Goal: Information Seeking & Learning: Learn about a topic

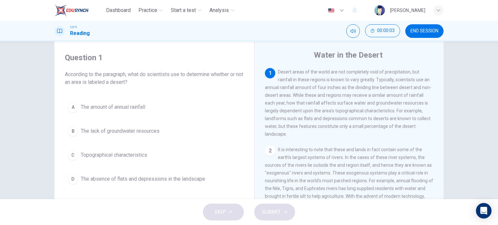
scroll to position [16, 0]
click at [144, 178] on span "The absence of flats and depressions in the landscape" at bounding box center [143, 179] width 124 height 8
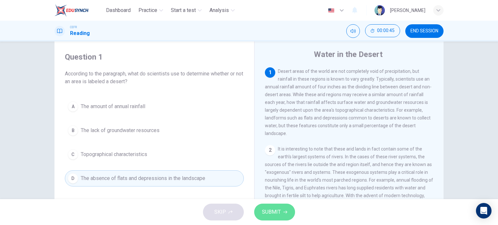
click at [285, 216] on button "SUBMIT" at bounding box center [274, 212] width 41 height 17
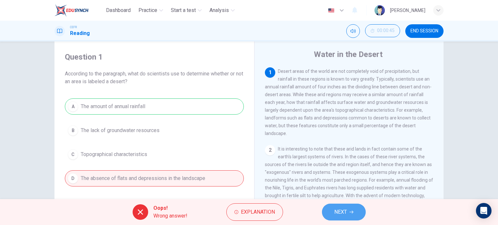
click at [336, 207] on button "NEXT" at bounding box center [344, 212] width 44 height 17
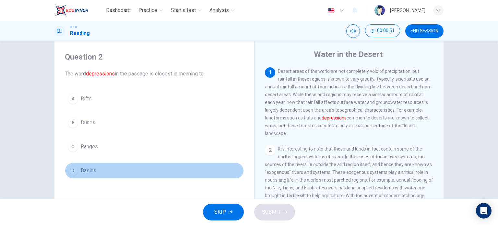
click at [75, 171] on div "D" at bounding box center [73, 171] width 10 height 10
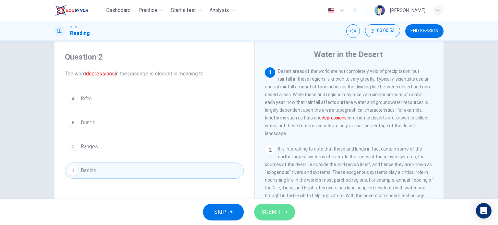
click at [276, 211] on span "SUBMIT" at bounding box center [271, 212] width 19 height 9
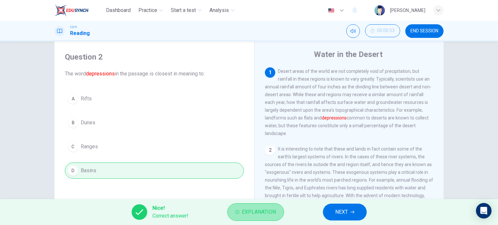
click at [265, 214] on span "Explanation" at bounding box center [259, 212] width 34 height 9
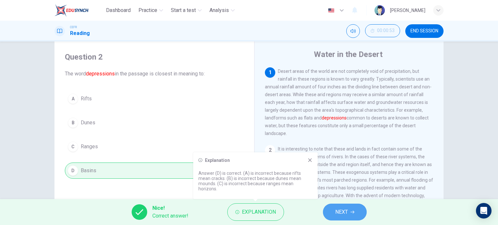
click at [356, 214] on button "NEXT" at bounding box center [345, 212] width 44 height 17
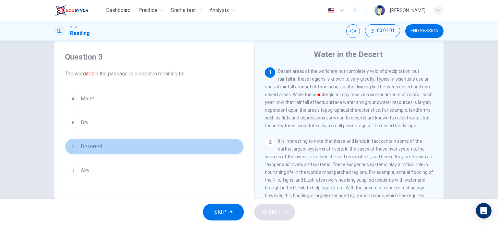
click at [81, 144] on span "Deserted" at bounding box center [91, 147] width 21 height 8
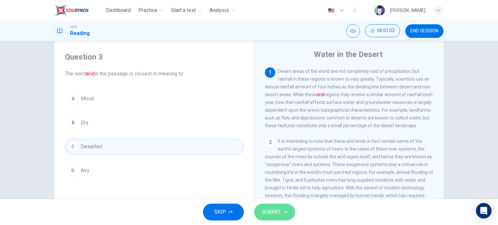
click at [287, 212] on button "SUBMIT" at bounding box center [274, 212] width 41 height 17
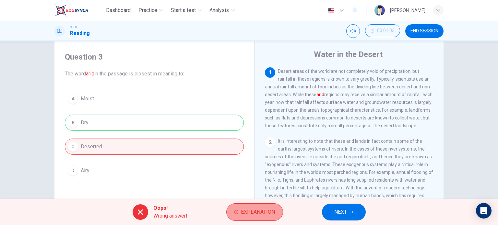
click at [258, 205] on button "Explanation" at bounding box center [254, 213] width 57 height 18
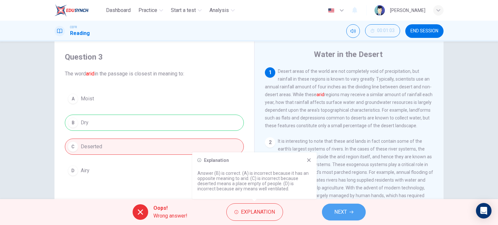
click at [335, 210] on span "NEXT" at bounding box center [340, 212] width 13 height 9
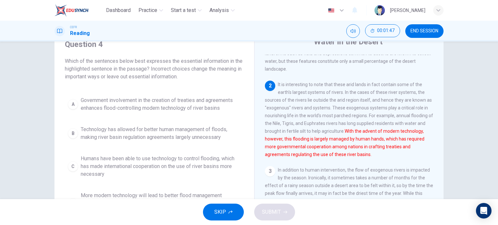
scroll to position [28, 0]
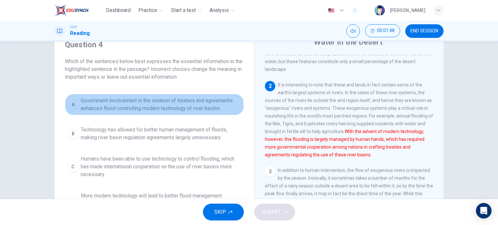
click at [178, 105] on span "Government involvement in the creation of treaties and agreements enhances floo…" at bounding box center [161, 105] width 160 height 16
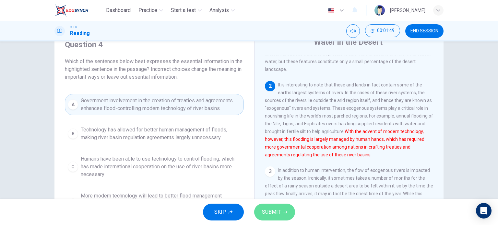
click at [275, 204] on button "SUBMIT" at bounding box center [274, 212] width 41 height 17
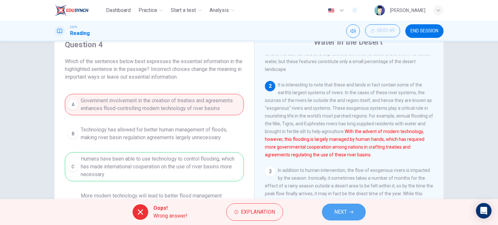
click at [342, 215] on span "NEXT" at bounding box center [340, 212] width 13 height 9
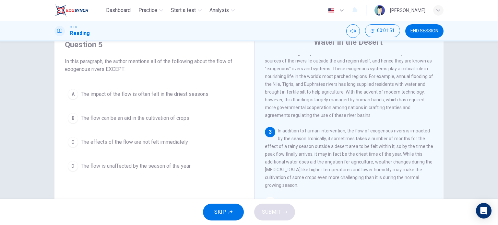
scroll to position [92, 0]
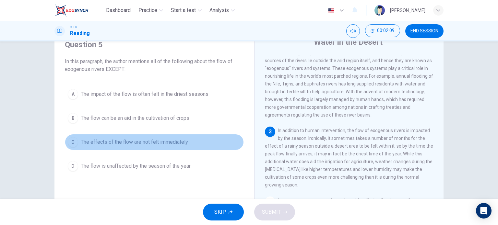
click at [173, 141] on span "The effects of the flow are not felt immediately" at bounding box center [134, 142] width 107 height 8
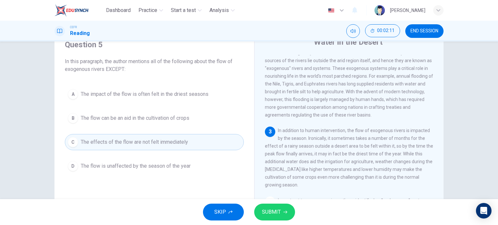
click at [262, 208] on span "SUBMIT" at bounding box center [271, 212] width 19 height 9
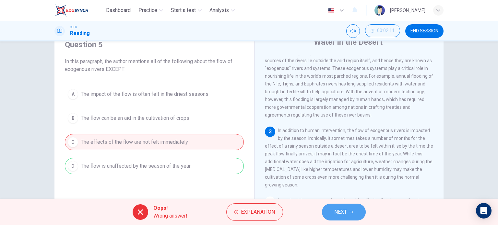
click at [332, 208] on button "NEXT" at bounding box center [344, 212] width 44 height 17
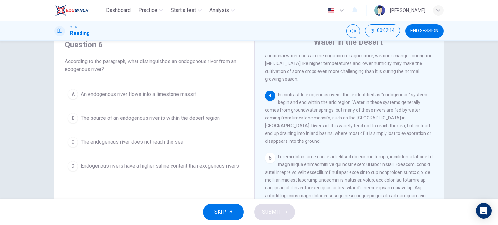
scroll to position [198, 0]
click at [167, 150] on div "A An endogenous river flows into a limestone massif B The source of an endogeno…" at bounding box center [154, 130] width 179 height 88
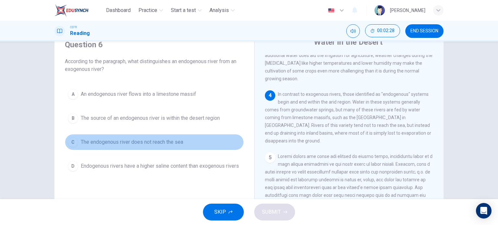
click at [162, 146] on button "C The endogenous river does not reach the sea" at bounding box center [154, 142] width 179 height 16
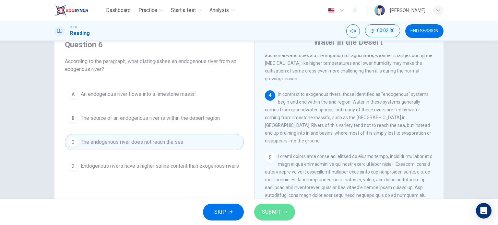
click at [283, 208] on button "SUBMIT" at bounding box center [274, 212] width 41 height 17
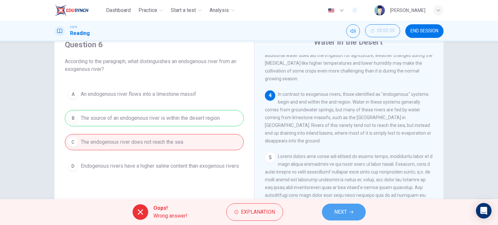
click at [353, 212] on icon "button" at bounding box center [351, 212] width 4 height 3
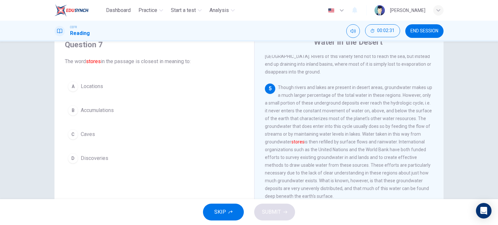
scroll to position [268, 0]
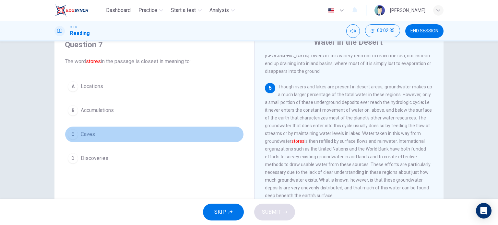
click at [88, 129] on button "C Caves" at bounding box center [154, 134] width 179 height 16
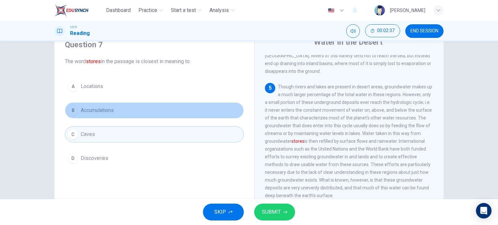
drag, startPoint x: 92, startPoint y: 112, endPoint x: 264, endPoint y: 194, distance: 190.0
click at [264, 194] on div "Question 7 The word stores in the passage is closest in meaning to: A Locations…" at bounding box center [248, 139] width 389 height 225
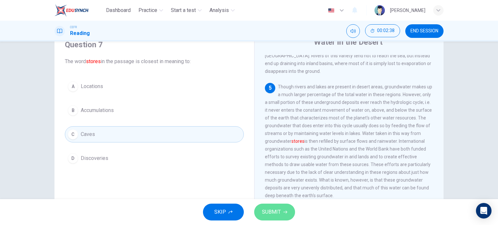
click at [267, 206] on button "SUBMIT" at bounding box center [274, 212] width 41 height 17
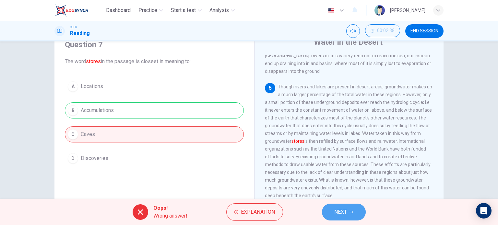
click at [327, 207] on button "NEXT" at bounding box center [344, 212] width 44 height 17
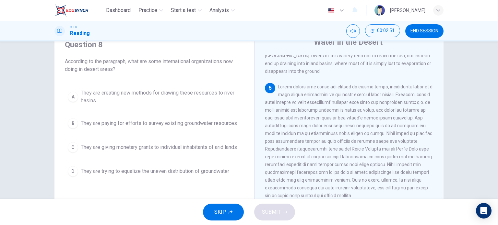
click at [188, 122] on span "They are paying for efforts to survey existing groundwater resources" at bounding box center [159, 124] width 156 height 8
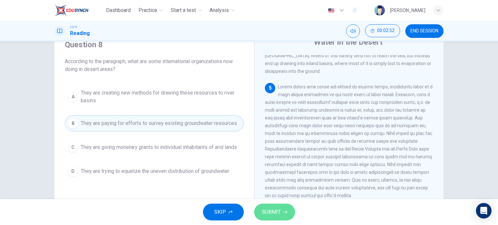
click at [277, 208] on span "SUBMIT" at bounding box center [271, 212] width 19 height 9
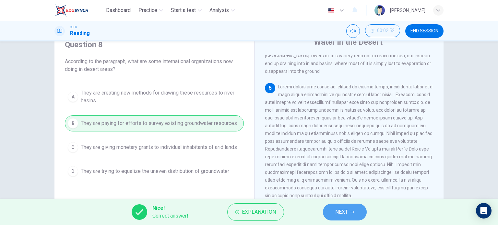
click at [354, 211] on icon "button" at bounding box center [352, 212] width 4 height 4
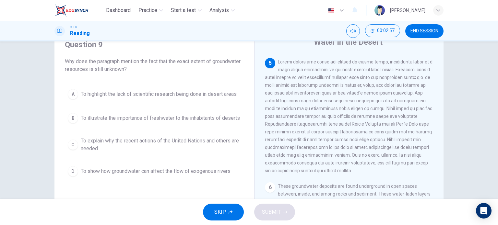
scroll to position [279, 0]
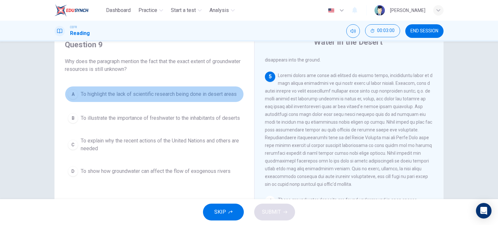
click at [217, 91] on span "To highlight the lack of scientific research being done in desert areas" at bounding box center [159, 94] width 156 height 8
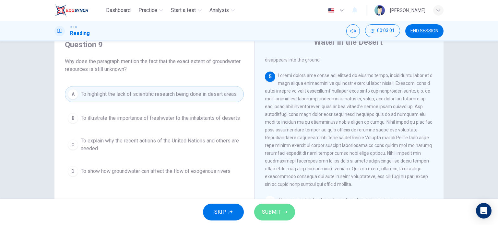
click at [280, 215] on button "SUBMIT" at bounding box center [274, 212] width 41 height 17
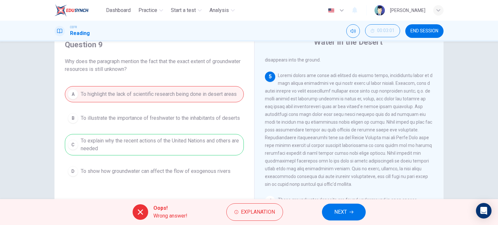
click at [347, 224] on div "Oops! Wrong answer! Explanation NEXT" at bounding box center [249, 212] width 498 height 26
click at [347, 218] on button "NEXT" at bounding box center [344, 212] width 44 height 17
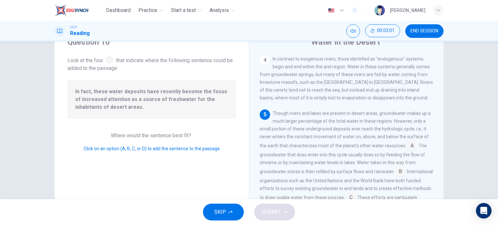
scroll to position [286, 0]
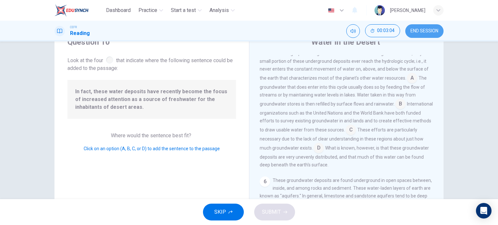
click at [433, 34] on button "END SESSION" at bounding box center [424, 31] width 38 height 14
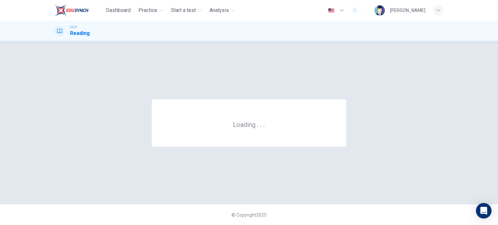
scroll to position [0, 0]
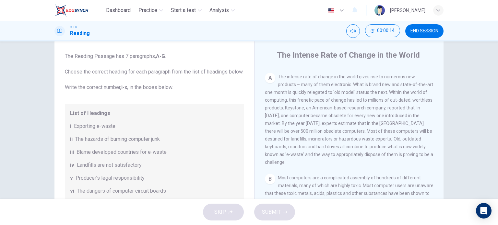
scroll to position [132, 0]
click at [221, 211] on div "SKIP SUBMIT" at bounding box center [249, 212] width 498 height 26
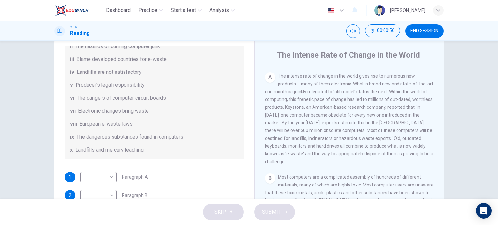
scroll to position [112, 0]
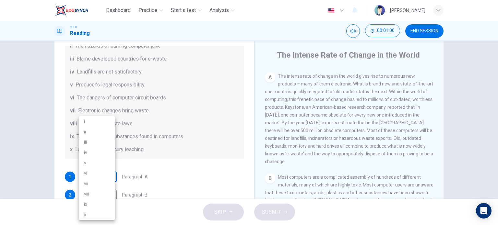
click at [106, 184] on body "Dashboard Practice Start a test Analysis English en ​ [PERSON_NAME] CEFR Readin…" at bounding box center [249, 112] width 498 height 225
click at [101, 181] on li "vii" at bounding box center [97, 184] width 36 height 10
type input "vii"
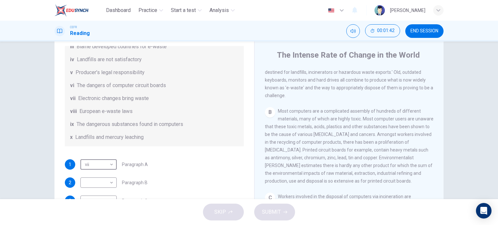
scroll to position [124, 0]
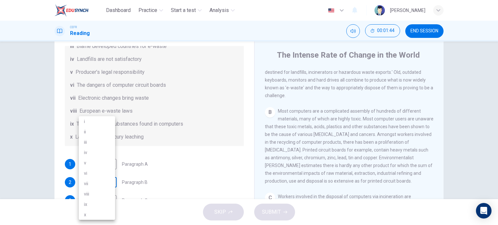
click at [106, 185] on body "Dashboard Practice Start a test Analysis English en ​ [PERSON_NAME] CEFR Readin…" at bounding box center [249, 112] width 498 height 225
click at [101, 176] on li "vi" at bounding box center [97, 173] width 36 height 10
type input "vi"
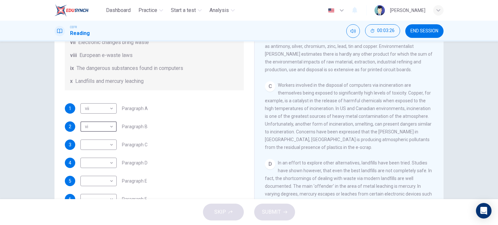
scroll to position [47, 0]
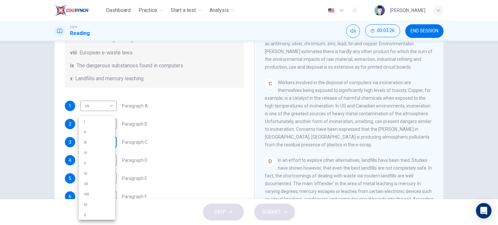
click at [103, 146] on body "Dashboard Practice Start a test Analysis English en ​ [PERSON_NAME] CEFR Readin…" at bounding box center [249, 112] width 498 height 225
click at [100, 137] on li "ii" at bounding box center [97, 132] width 36 height 10
type input "ii"
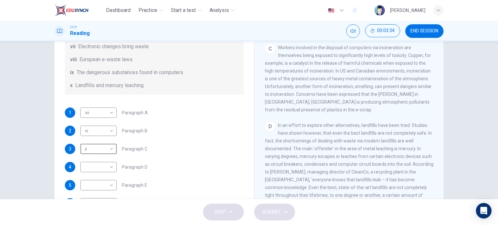
scroll to position [158, 0]
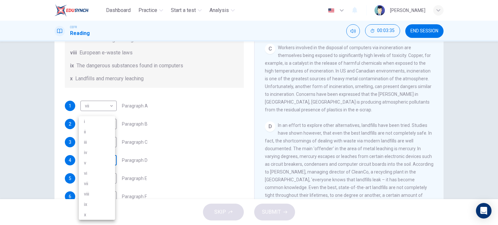
click at [91, 163] on body "Dashboard Practice Start a test Analysis English en ​ [PERSON_NAME] CEFR Readin…" at bounding box center [249, 112] width 498 height 225
click at [97, 156] on li "iv" at bounding box center [97, 153] width 36 height 10
type input "iv"
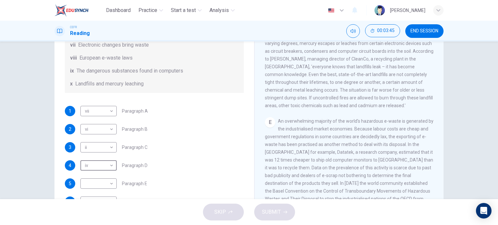
scroll to position [154, 0]
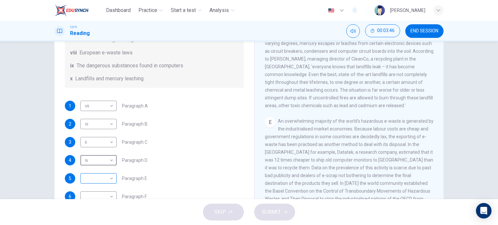
click at [105, 184] on body "Dashboard Practice Start a test Analysis English en ​ [PERSON_NAME] CEFR Readin…" at bounding box center [249, 112] width 498 height 225
click at [98, 167] on li "v" at bounding box center [97, 163] width 36 height 10
type input "v"
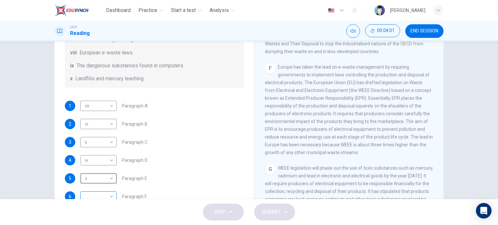
scroll to position [53, 0]
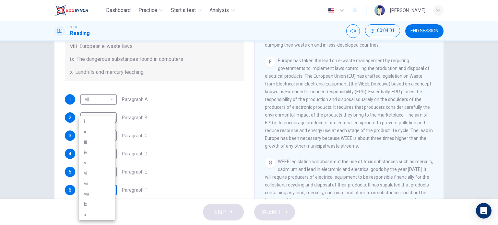
click at [95, 191] on body "Dashboard Practice Start a test Analysis English en ​ [PERSON_NAME] CEFR Readin…" at bounding box center [249, 112] width 498 height 225
click at [93, 191] on li "viii" at bounding box center [97, 194] width 36 height 10
type input "viii"
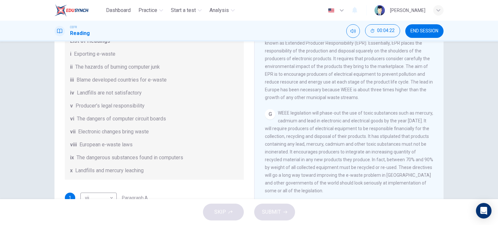
scroll to position [158, 0]
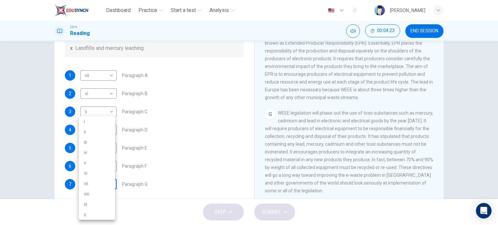
click at [109, 188] on body "Dashboard Practice Start a test Analysis English en ​ [PERSON_NAME] CEFR Readin…" at bounding box center [249, 112] width 498 height 225
click at [96, 144] on li "iii" at bounding box center [97, 142] width 36 height 10
type input "iii"
click at [265, 216] on span "SUBMIT" at bounding box center [271, 212] width 19 height 9
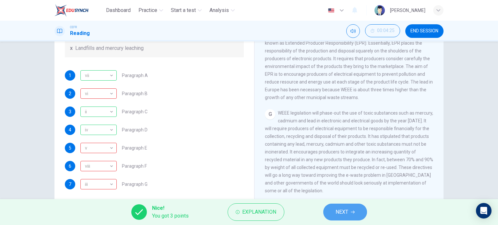
click at [326, 210] on button "NEXT" at bounding box center [345, 212] width 44 height 17
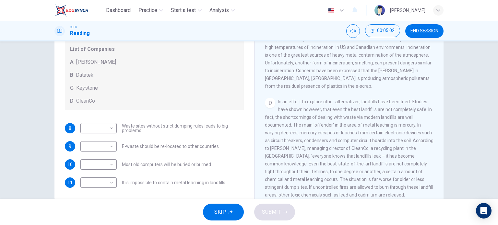
scroll to position [311, 0]
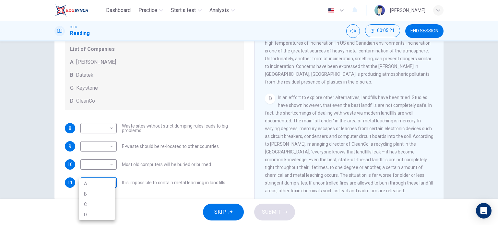
click at [109, 184] on body "Dashboard Practice Start a test Analysis English en ​ [PERSON_NAME] CEFR Readin…" at bounding box center [249, 112] width 498 height 225
click at [97, 215] on li "D" at bounding box center [97, 215] width 36 height 10
type input "D"
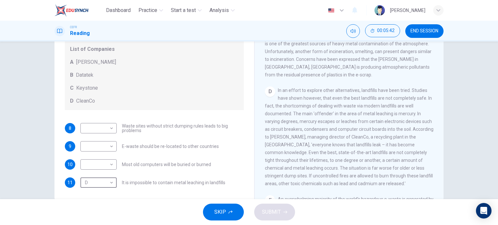
scroll to position [319, 0]
click at [105, 129] on body "Dashboard Practice Start a test Analysis English en ​ [PERSON_NAME] CEFR Readin…" at bounding box center [249, 112] width 498 height 225
click at [95, 166] on li "D" at bounding box center [97, 169] width 36 height 10
type input "D"
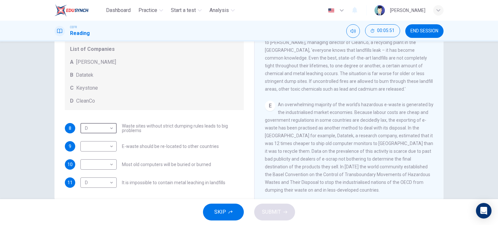
scroll to position [419, 0]
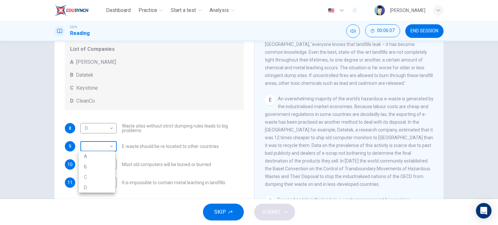
click at [103, 144] on body "Dashboard Practice Start a test Analysis English en ​ [PERSON_NAME] CEFR Readin…" at bounding box center [249, 112] width 498 height 225
click at [99, 162] on li "B" at bounding box center [97, 167] width 36 height 10
type input "B"
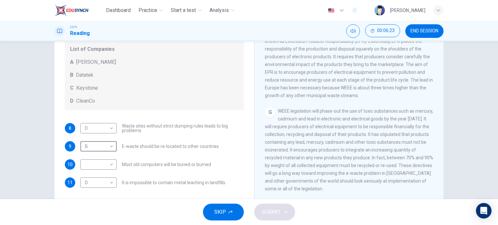
scroll to position [93, 0]
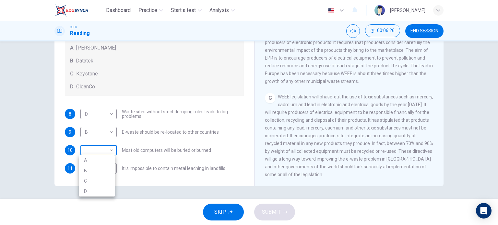
click at [100, 146] on body "Dashboard Practice Start a test Analysis English en ​ [PERSON_NAME] CEFR Readin…" at bounding box center [249, 112] width 498 height 225
click at [94, 182] on li "C" at bounding box center [97, 181] width 36 height 10
type input "C"
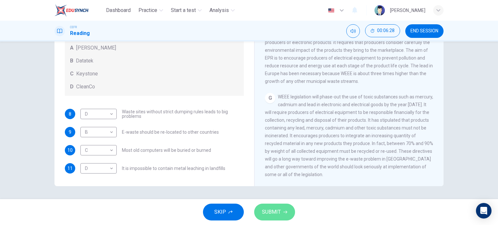
click at [262, 207] on button "SUBMIT" at bounding box center [274, 212] width 41 height 17
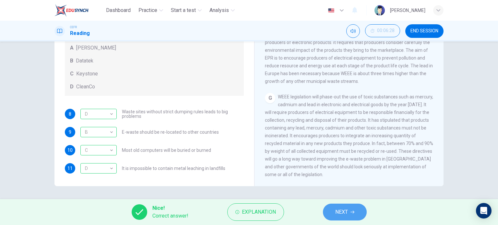
click at [343, 214] on span "NEXT" at bounding box center [341, 212] width 13 height 9
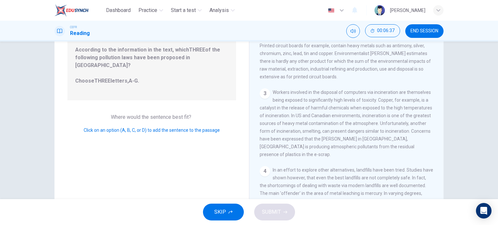
scroll to position [71, 0]
click at [163, 127] on span "Click on an option (A, B, C, or D) to add the sentence to the passage" at bounding box center [152, 129] width 136 height 5
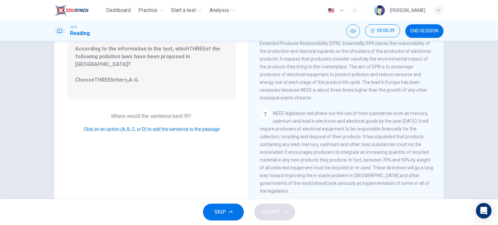
scroll to position [471, 0]
click at [260, 115] on div "7" at bounding box center [265, 115] width 10 height 10
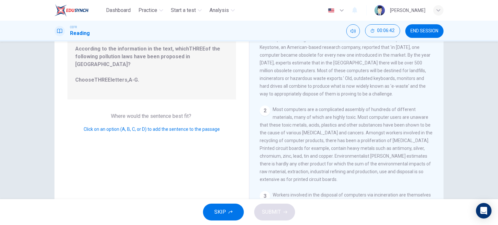
scroll to position [0, 0]
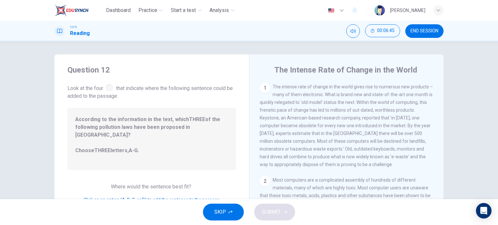
click at [110, 88] on div at bounding box center [109, 87] width 7 height 7
click at [269, 85] on div "1 The intense rate of change in the world gives rise to numerous new products –…" at bounding box center [347, 126] width 174 height 86
click at [266, 86] on div "1" at bounding box center [265, 88] width 10 height 10
click at [215, 213] on span "SKIP" at bounding box center [220, 212] width 12 height 9
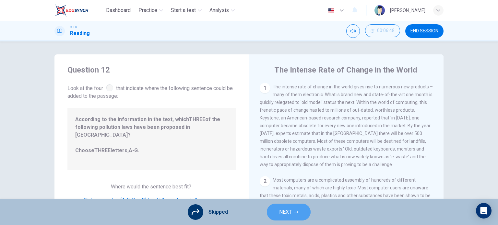
click at [282, 214] on span "NEXT" at bounding box center [285, 212] width 13 height 9
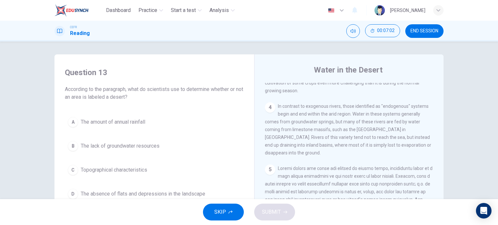
scroll to position [216, 0]
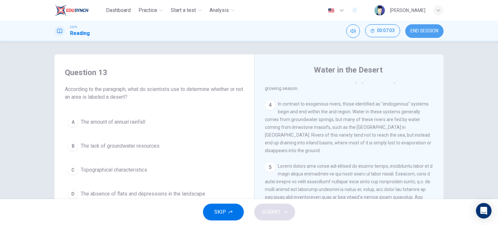
click at [419, 29] on span "END SESSION" at bounding box center [424, 31] width 28 height 5
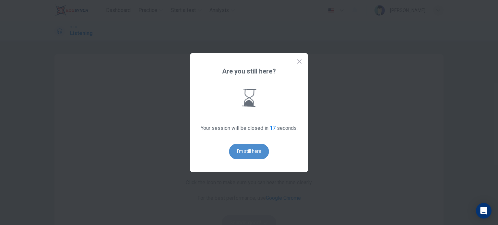
click at [257, 145] on button "I'm still here" at bounding box center [249, 152] width 40 height 16
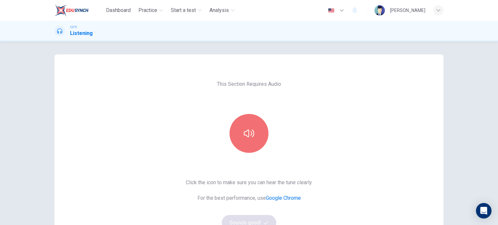
click at [257, 145] on button "button" at bounding box center [249, 133] width 39 height 39
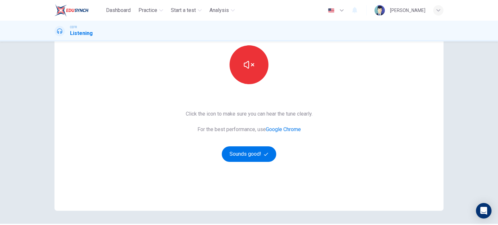
scroll to position [88, 0]
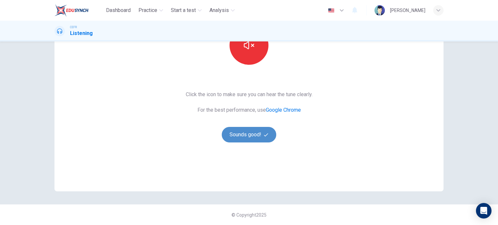
click at [255, 136] on button "Sounds good!" at bounding box center [249, 135] width 54 height 16
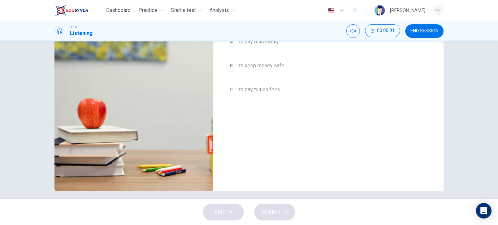
scroll to position [0, 0]
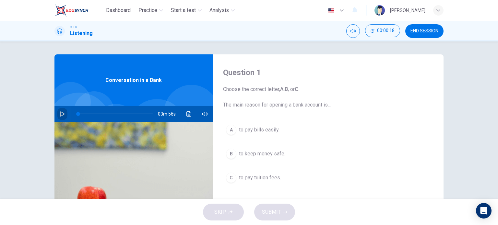
click at [61, 114] on icon "button" at bounding box center [62, 114] width 5 height 5
type input "1"
type input "0"
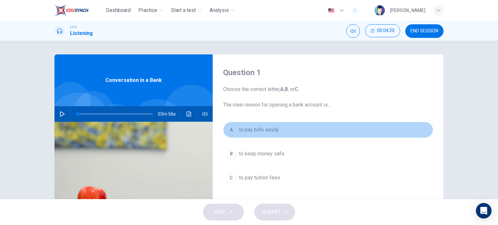
click at [240, 130] on span "to pay bills easily." at bounding box center [259, 130] width 41 height 8
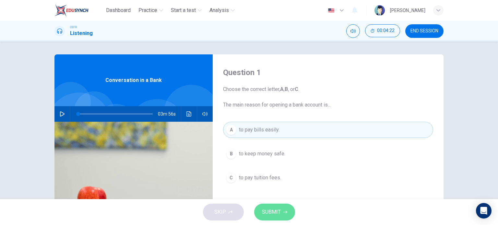
click at [271, 204] on button "SUBMIT" at bounding box center [274, 212] width 41 height 17
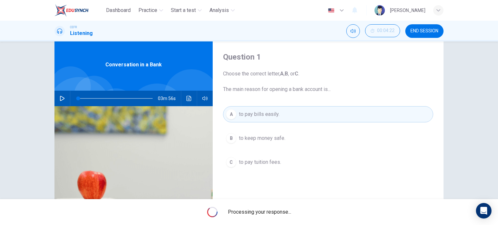
scroll to position [16, 0]
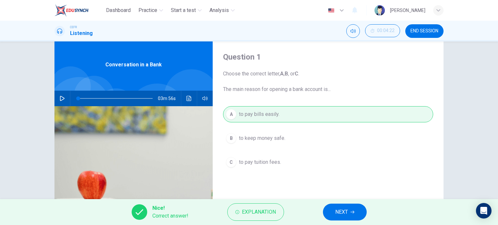
click at [350, 219] on button "NEXT" at bounding box center [345, 212] width 44 height 17
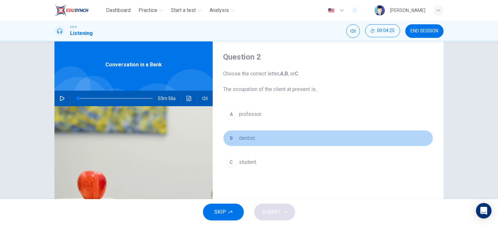
click at [245, 144] on button "B dentist." at bounding box center [328, 138] width 210 height 16
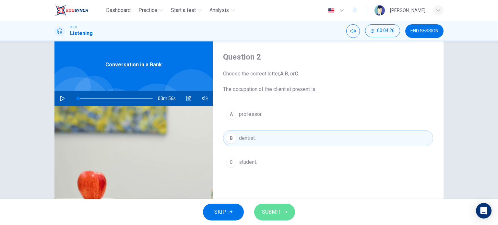
click at [270, 205] on button "SUBMIT" at bounding box center [274, 212] width 41 height 17
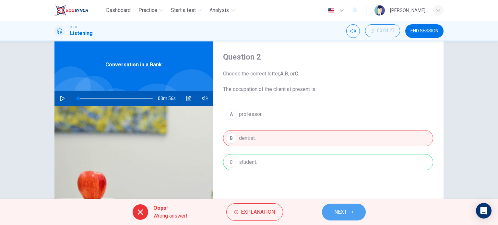
click at [351, 208] on button "NEXT" at bounding box center [344, 212] width 44 height 17
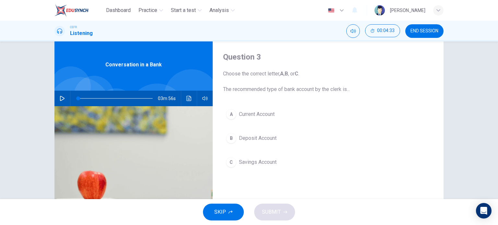
drag, startPoint x: 289, startPoint y: 112, endPoint x: 348, endPoint y: 151, distance: 70.8
click at [348, 151] on div "A Current Account B Deposit Account C Savings Account" at bounding box center [328, 144] width 210 height 77
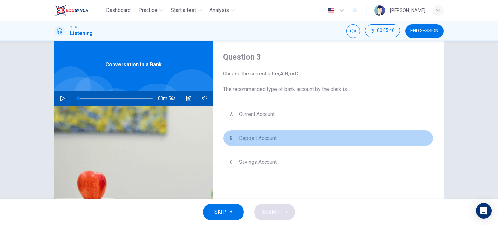
click at [257, 141] on span "Deposit Account" at bounding box center [258, 139] width 38 height 8
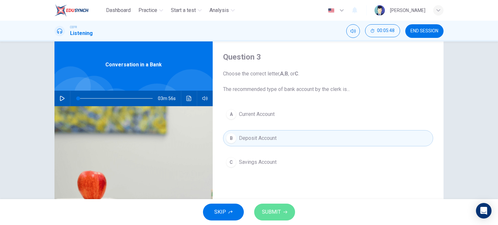
click at [265, 209] on span "SUBMIT" at bounding box center [271, 212] width 19 height 9
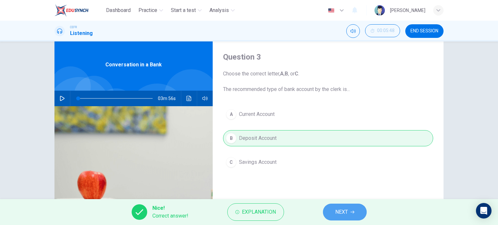
click at [339, 209] on span "NEXT" at bounding box center [341, 212] width 13 height 9
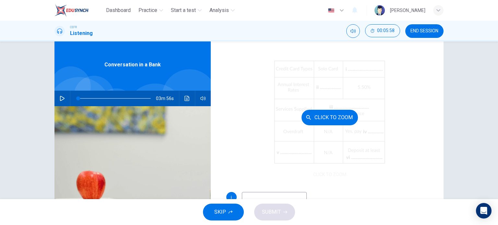
scroll to position [92, 0]
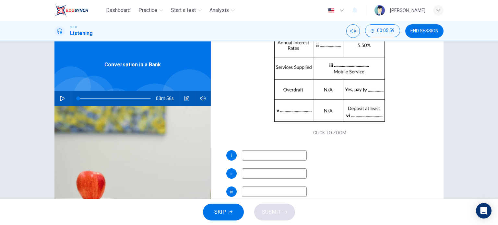
click at [271, 152] on input at bounding box center [274, 155] width 65 height 10
type input "M"
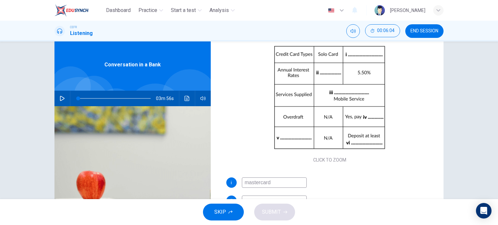
scroll to position [74, 0]
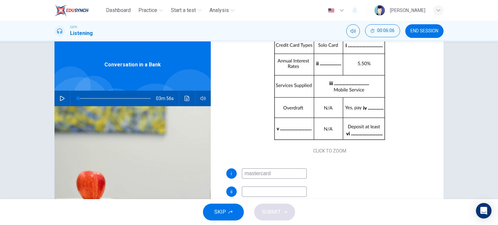
type input "mastercard"
click at [291, 188] on input at bounding box center [274, 192] width 65 height 10
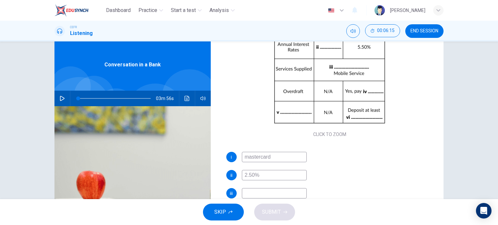
scroll to position [92, 0]
type input "2.50%"
click at [274, 190] on input at bounding box center [274, 192] width 65 height 10
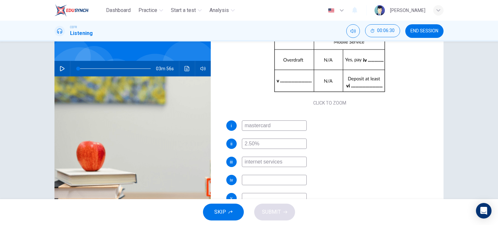
scroll to position [45, 0]
type input "internet services"
click at [285, 176] on input at bounding box center [274, 180] width 65 height 10
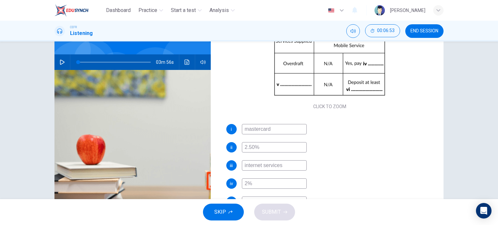
scroll to position [92, 0]
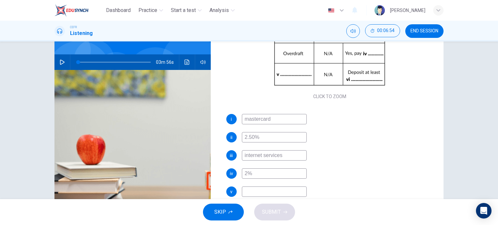
type input "2%"
click at [269, 193] on input at bounding box center [274, 192] width 65 height 10
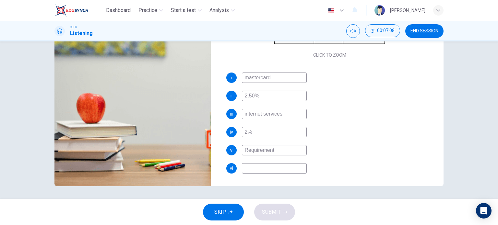
type input "Requirement"
click at [279, 163] on input at bounding box center [274, 168] width 65 height 10
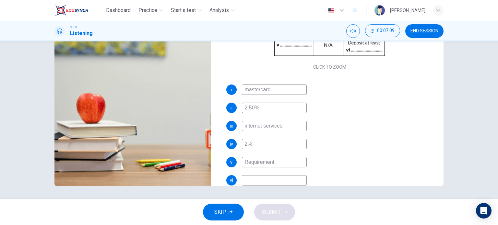
scroll to position [82, 0]
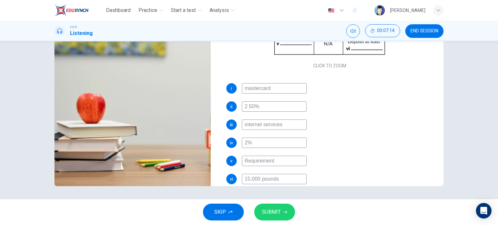
type input "15,000 pounds"
click at [271, 210] on span "SUBMIT" at bounding box center [271, 212] width 19 height 9
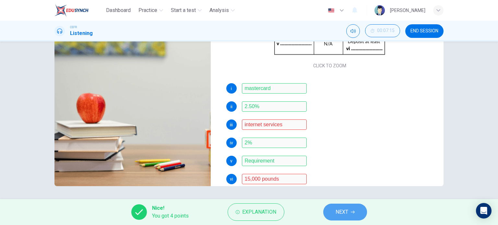
click at [351, 212] on icon "button" at bounding box center [353, 212] width 4 height 4
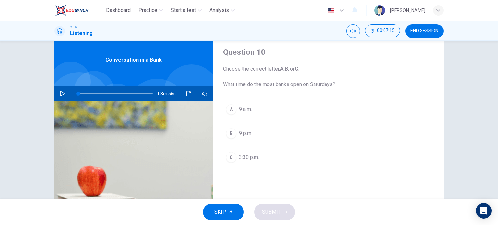
scroll to position [21, 0]
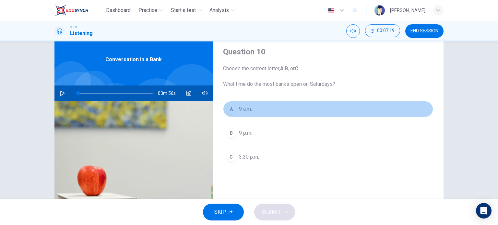
click at [245, 112] on span "9 a.m." at bounding box center [245, 109] width 13 height 8
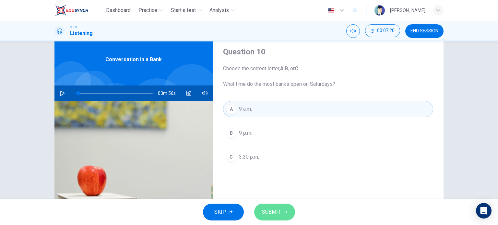
click at [272, 218] on button "SUBMIT" at bounding box center [274, 212] width 41 height 17
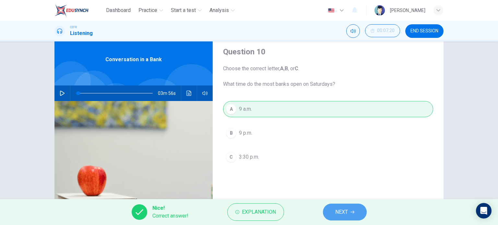
click at [334, 218] on button "NEXT" at bounding box center [345, 212] width 44 height 17
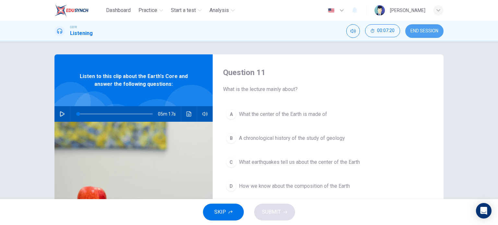
click at [423, 34] on button "END SESSION" at bounding box center [424, 31] width 38 height 14
